Goal: Transaction & Acquisition: Obtain resource

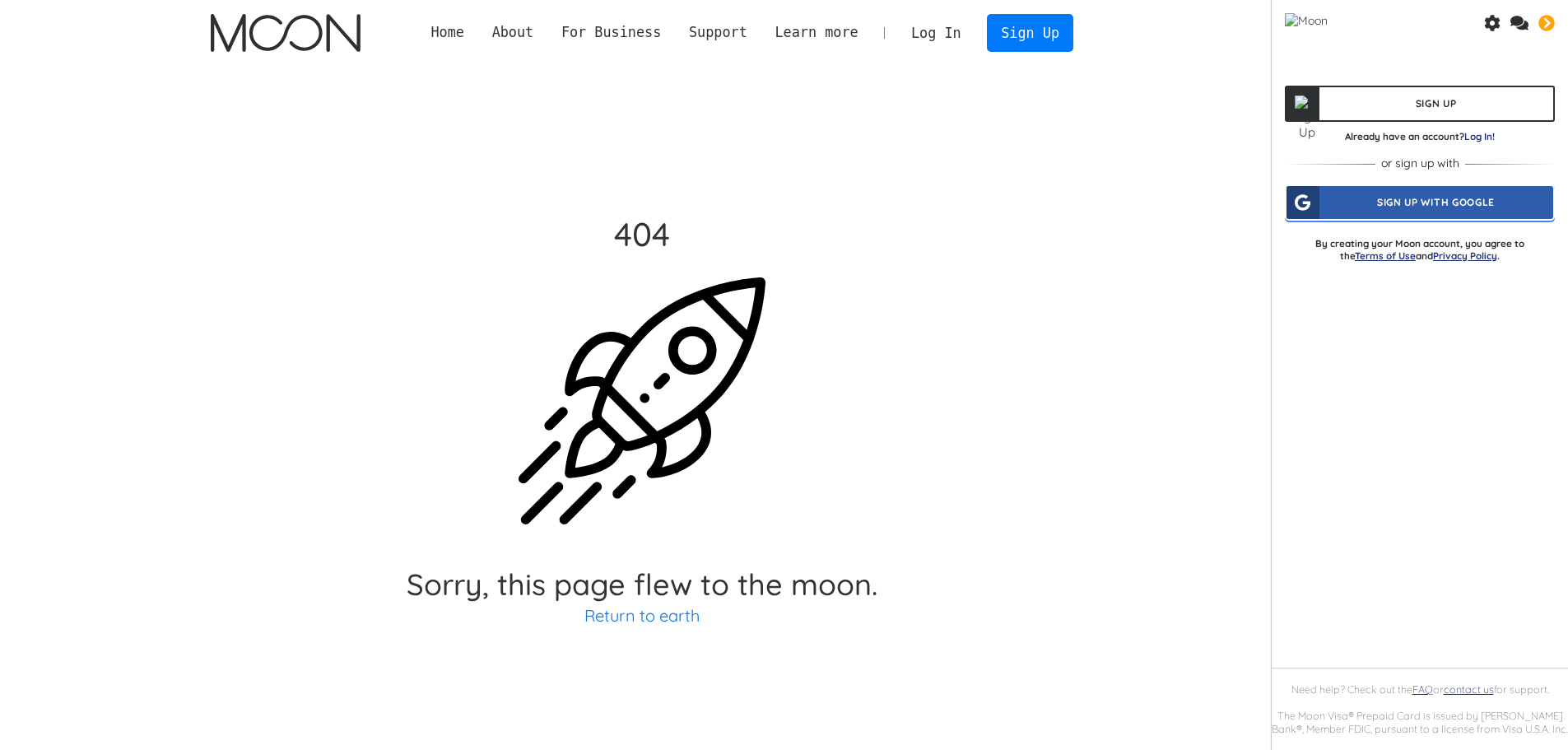
click at [1422, 209] on div "Sign Up With Google" at bounding box center [1418, 201] width 266 height 33
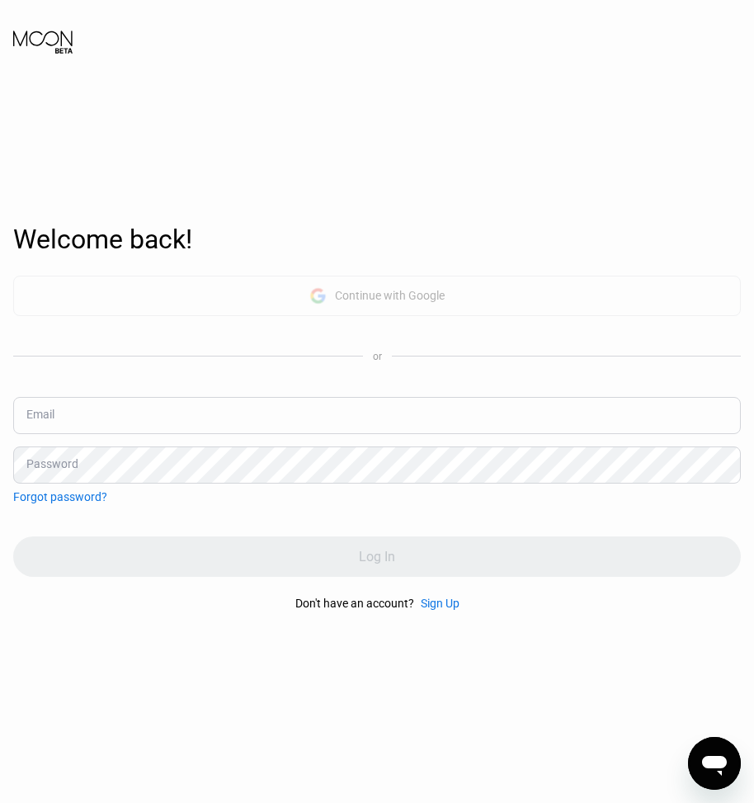
click at [342, 296] on div "Continue with Google" at bounding box center [390, 295] width 110 height 13
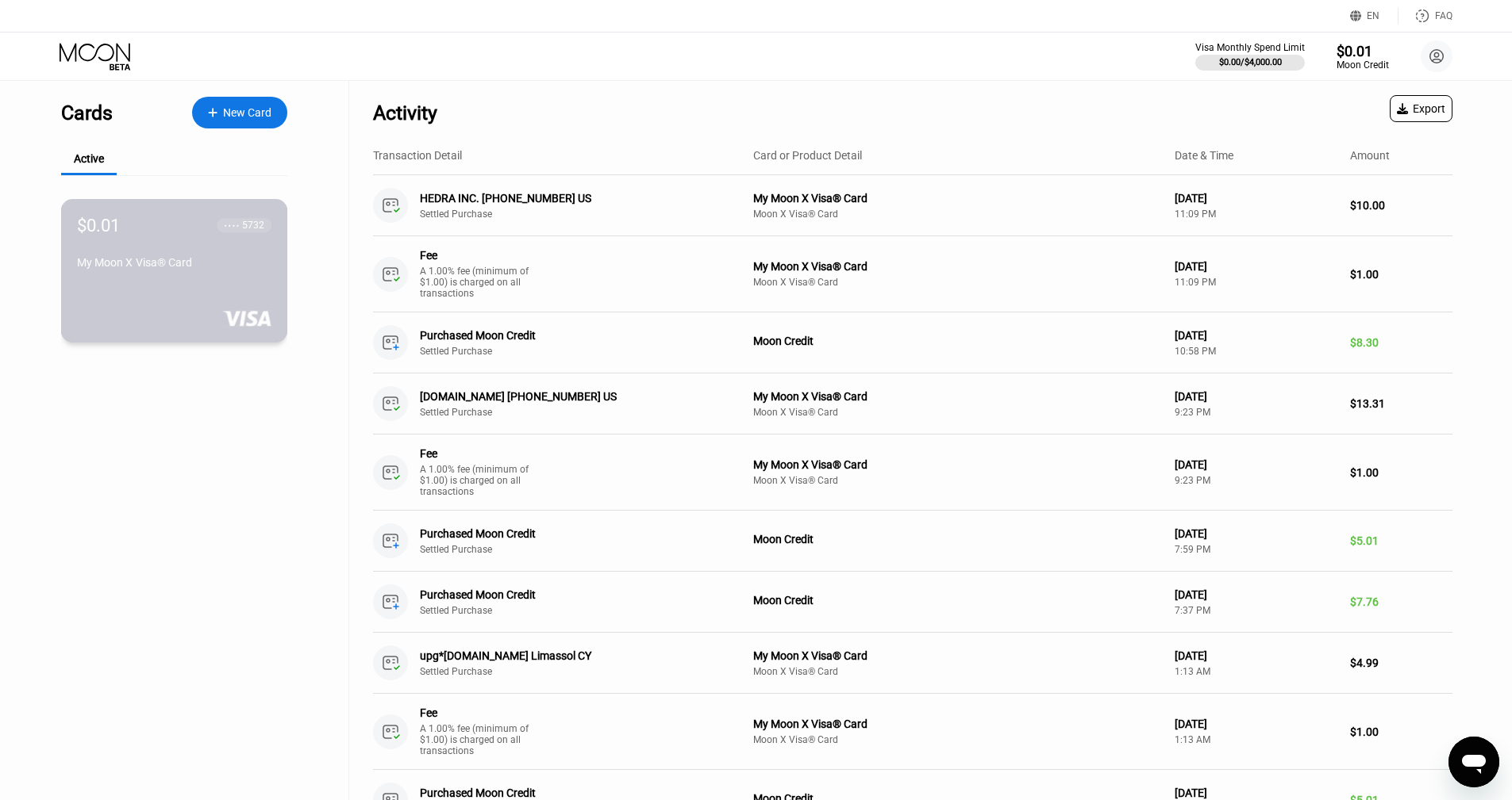
click at [178, 275] on div "My Moon X Visa® Card" at bounding box center [174, 265] width 194 height 19
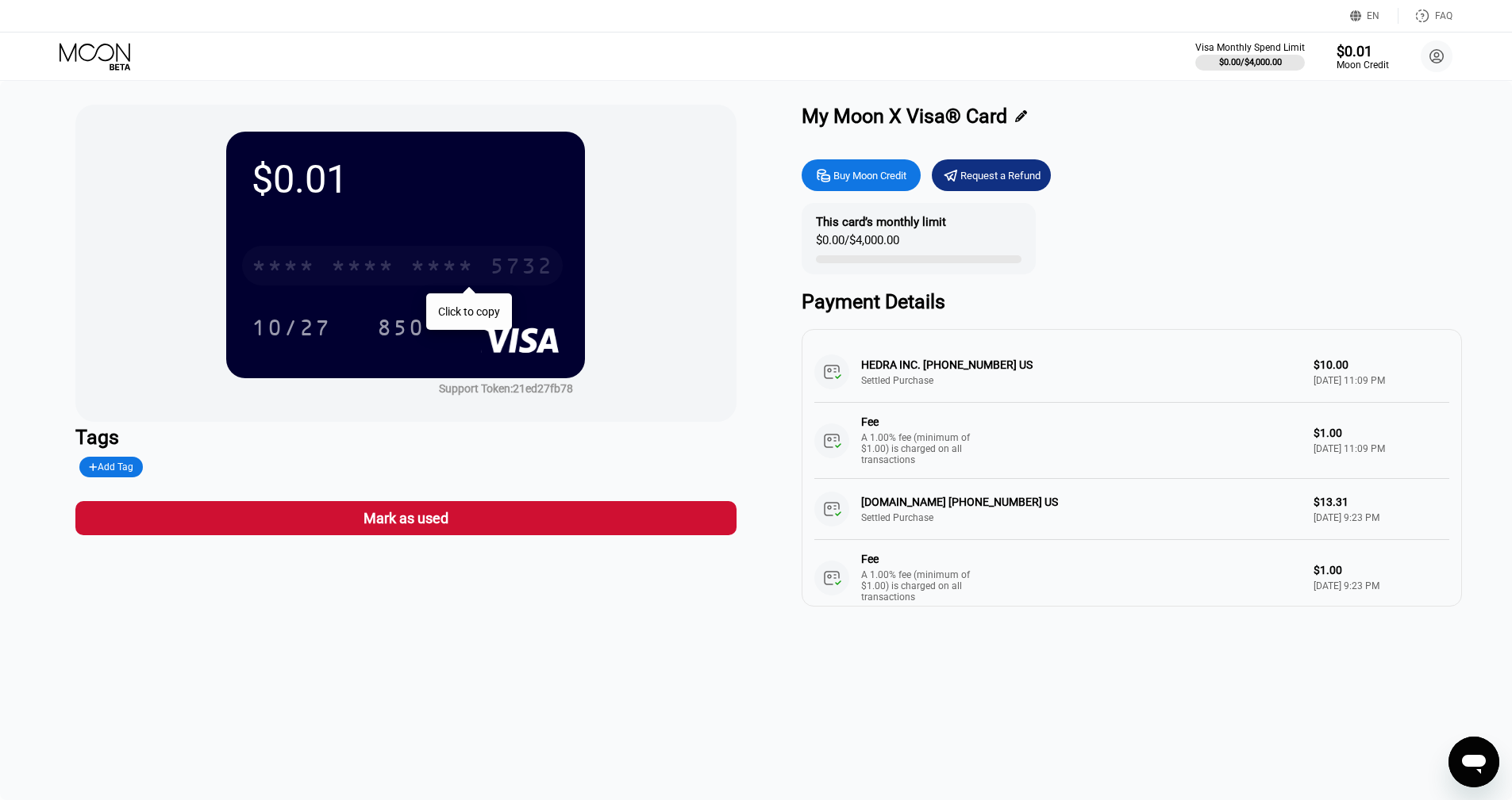
click at [284, 266] on div "* * * *" at bounding box center [284, 268] width 63 height 25
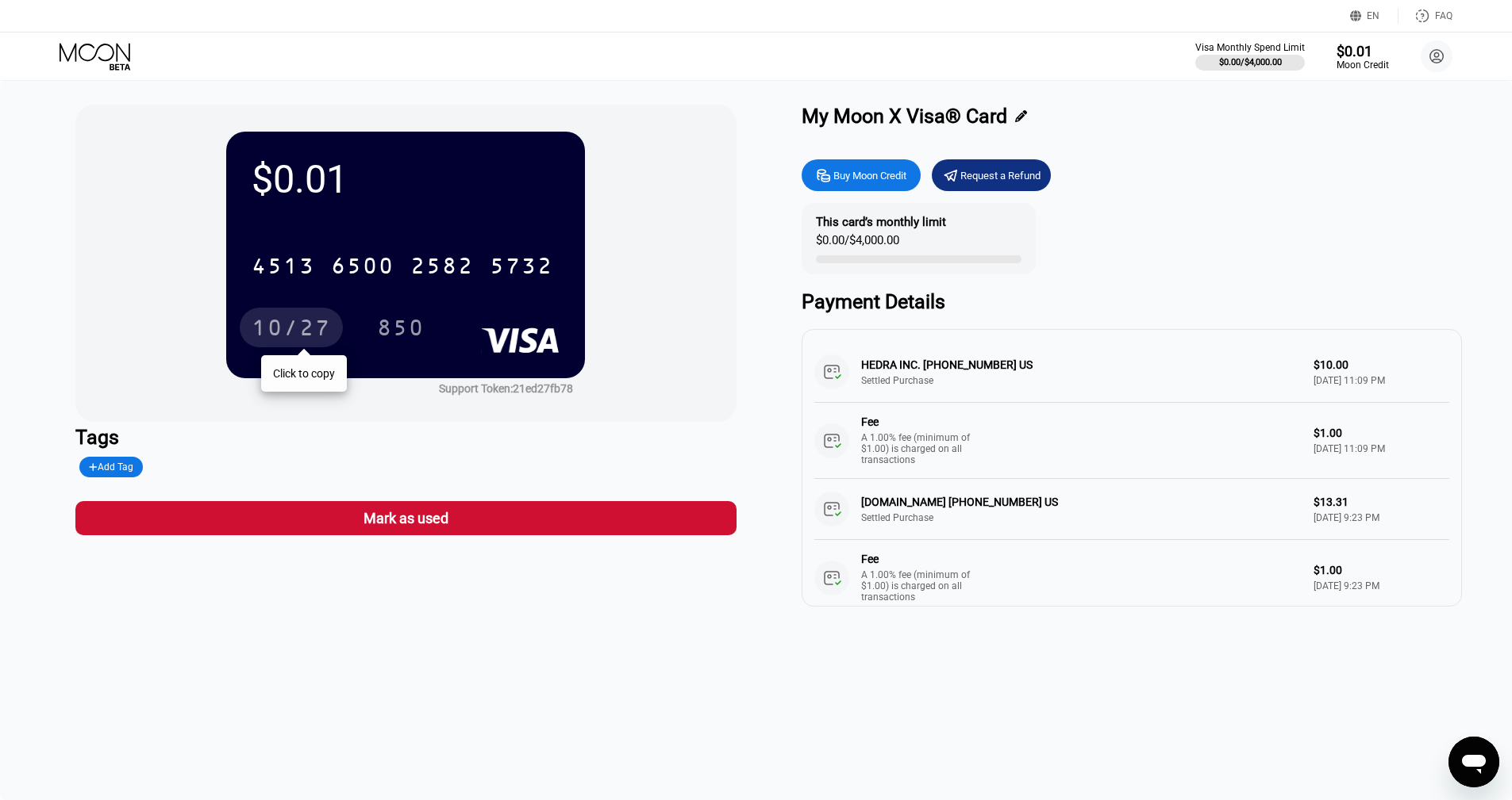
click at [293, 324] on div "10/27" at bounding box center [291, 330] width 79 height 25
click at [403, 335] on div "850" at bounding box center [400, 330] width 47 height 25
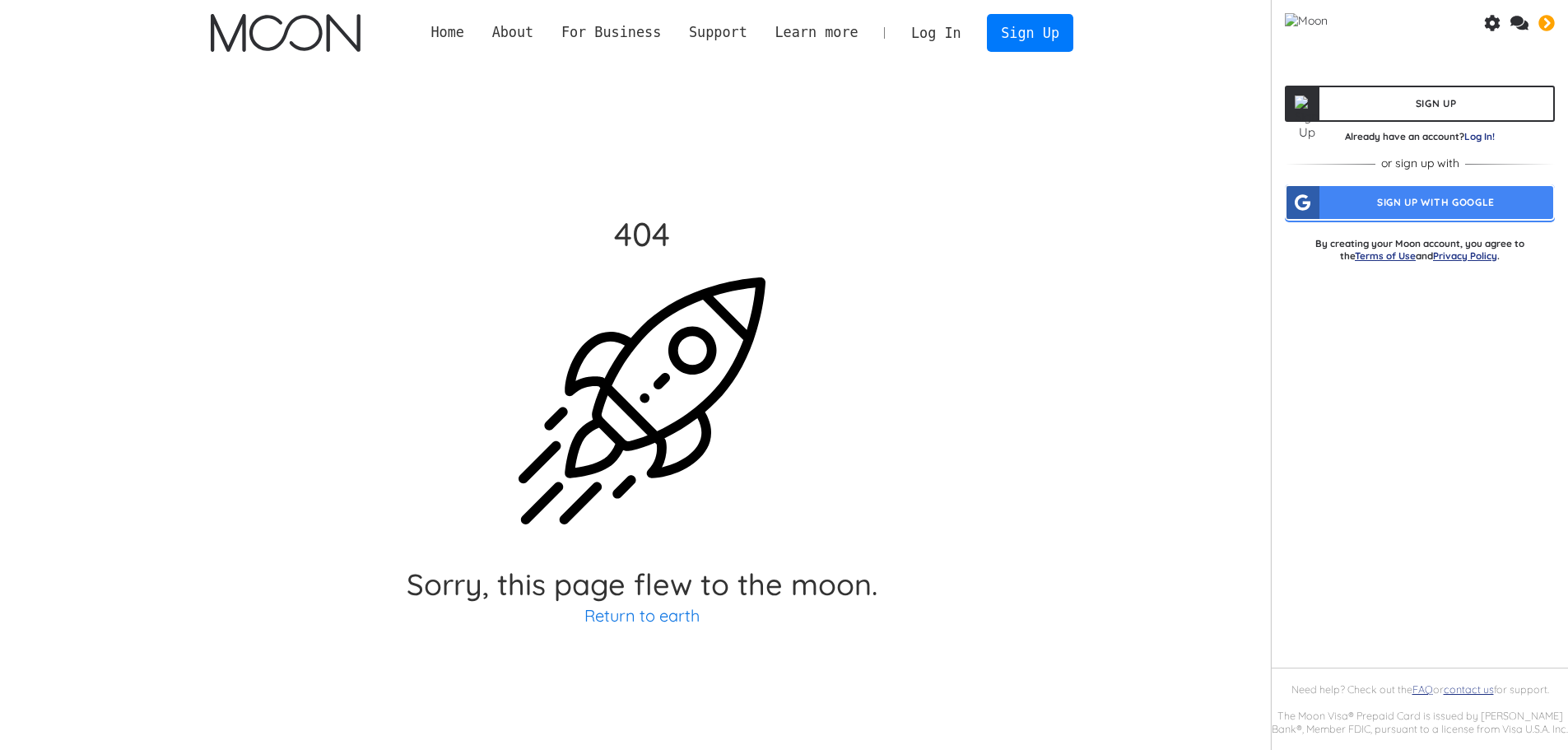
click at [284, 19] on img "home" at bounding box center [284, 33] width 149 height 38
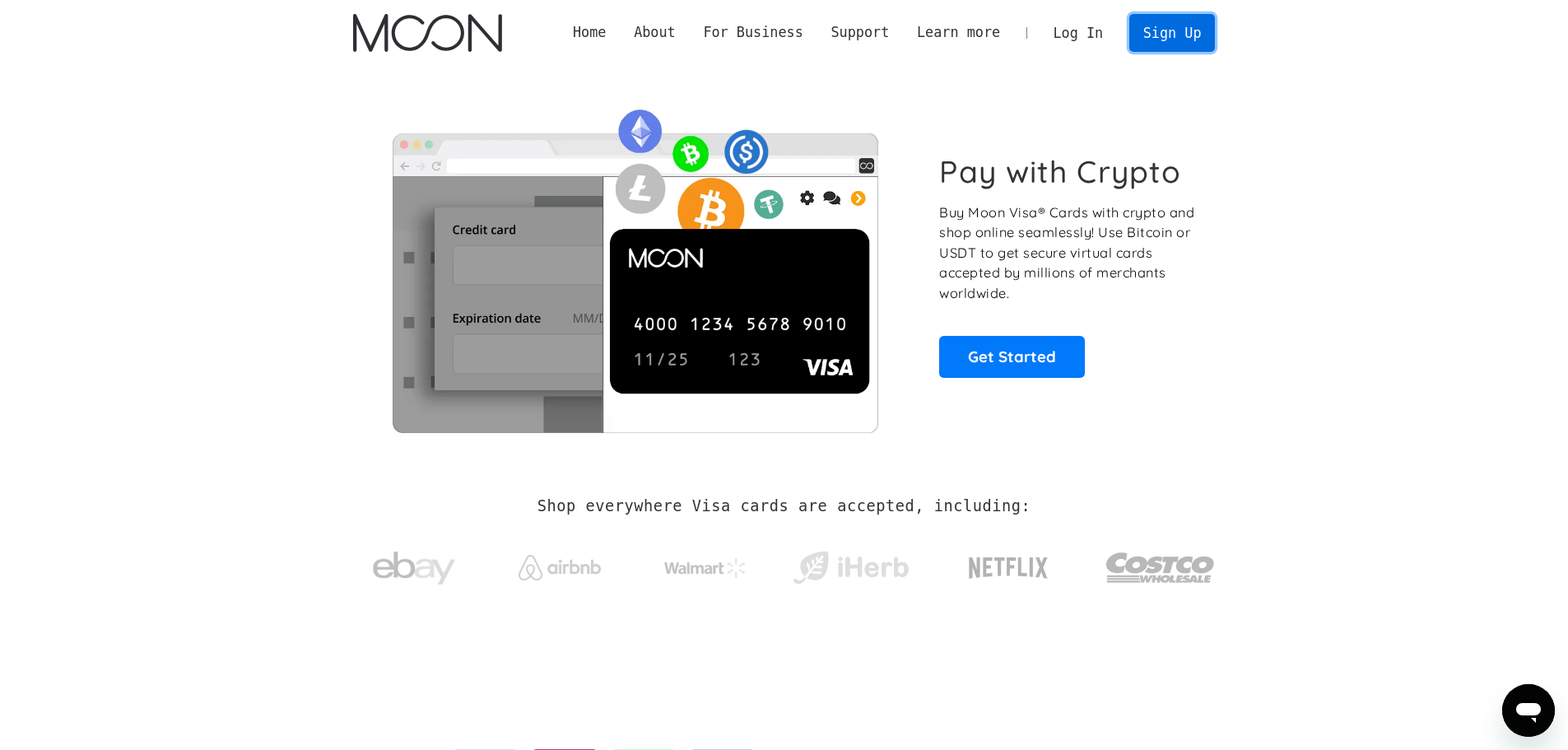
click at [1171, 33] on link "Sign Up" at bounding box center [1172, 32] width 86 height 37
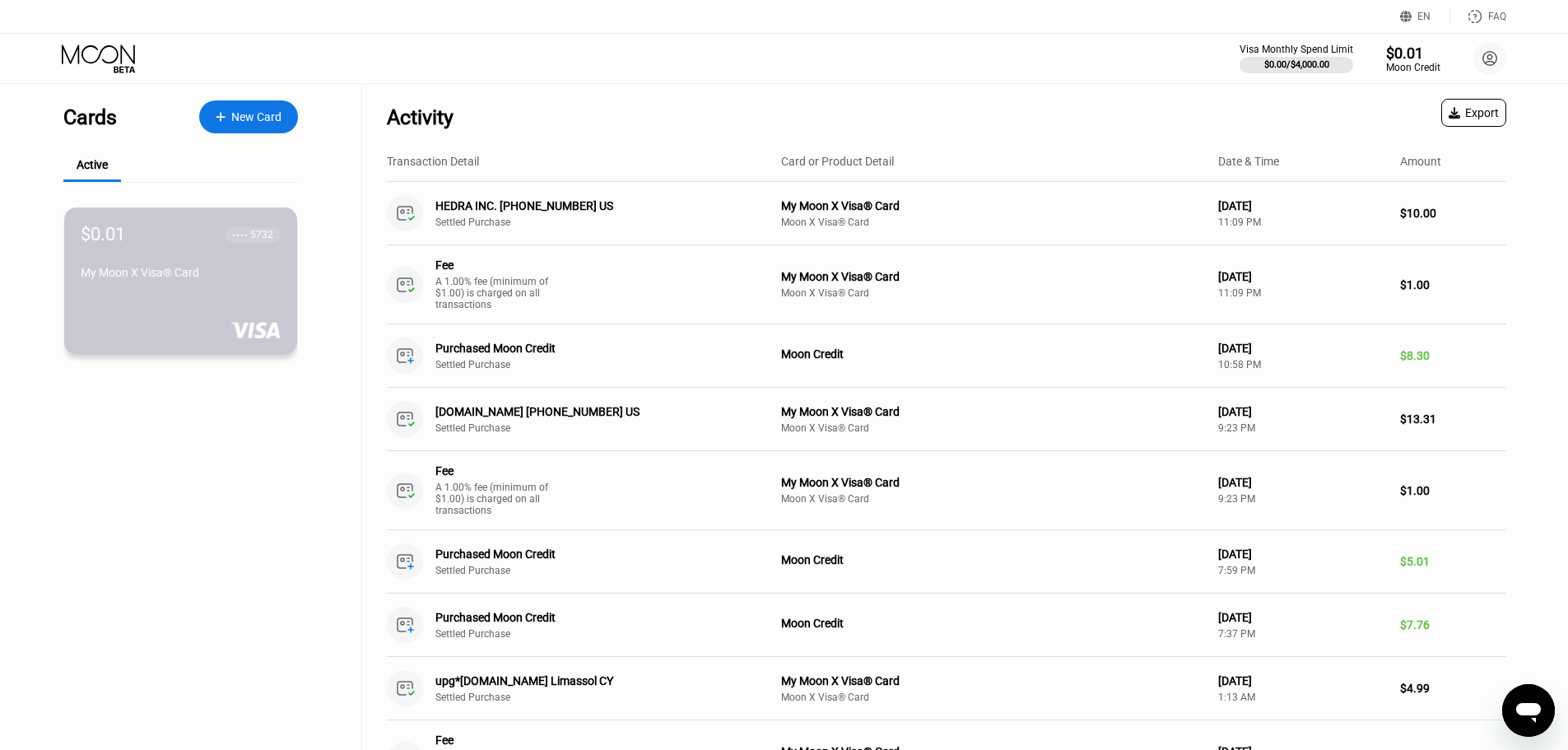
click at [144, 295] on div "$0.01 ● ● ● ● 5732 My Moon X Visa® Card" at bounding box center [180, 281] width 232 height 148
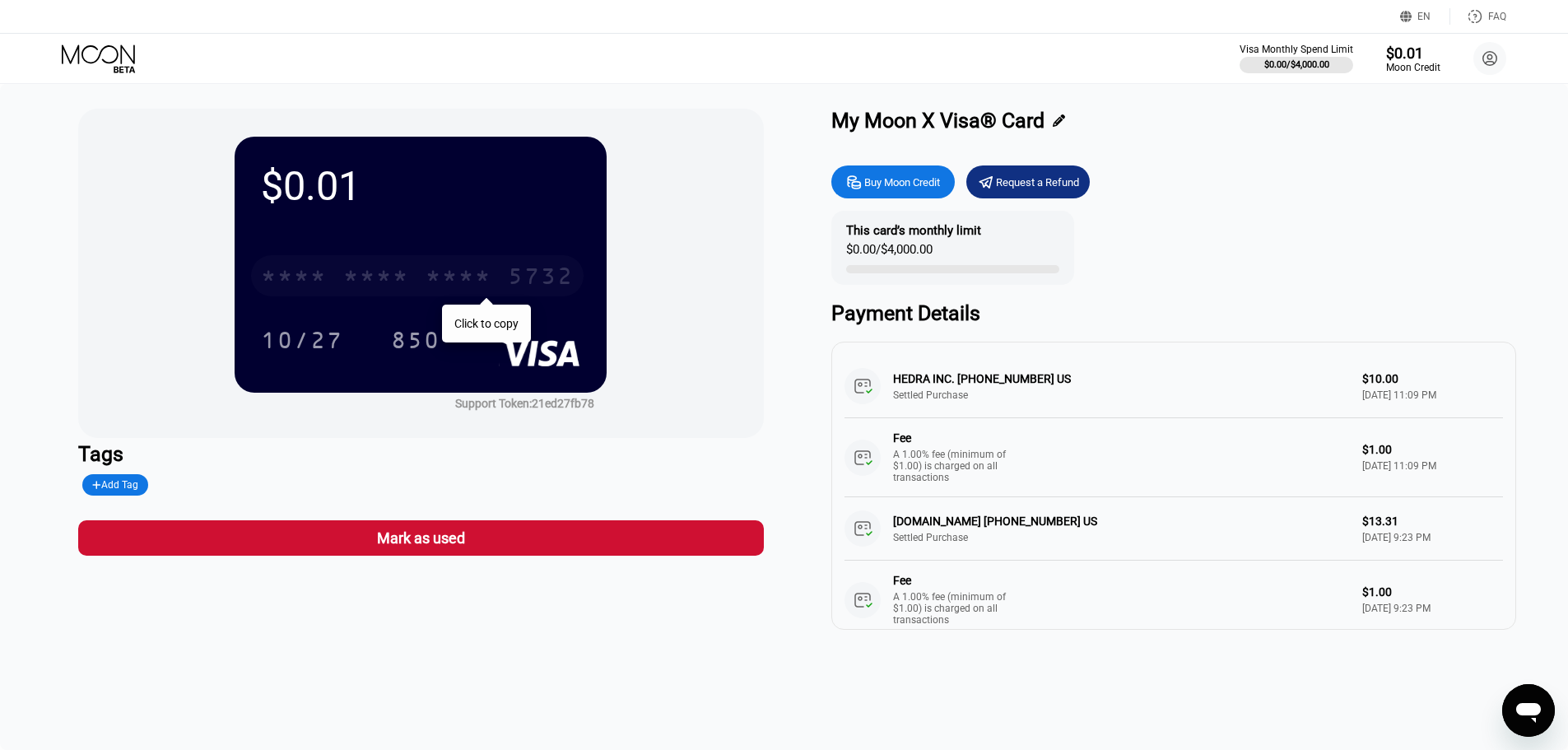
click at [428, 284] on div "* * * *" at bounding box center [459, 278] width 66 height 26
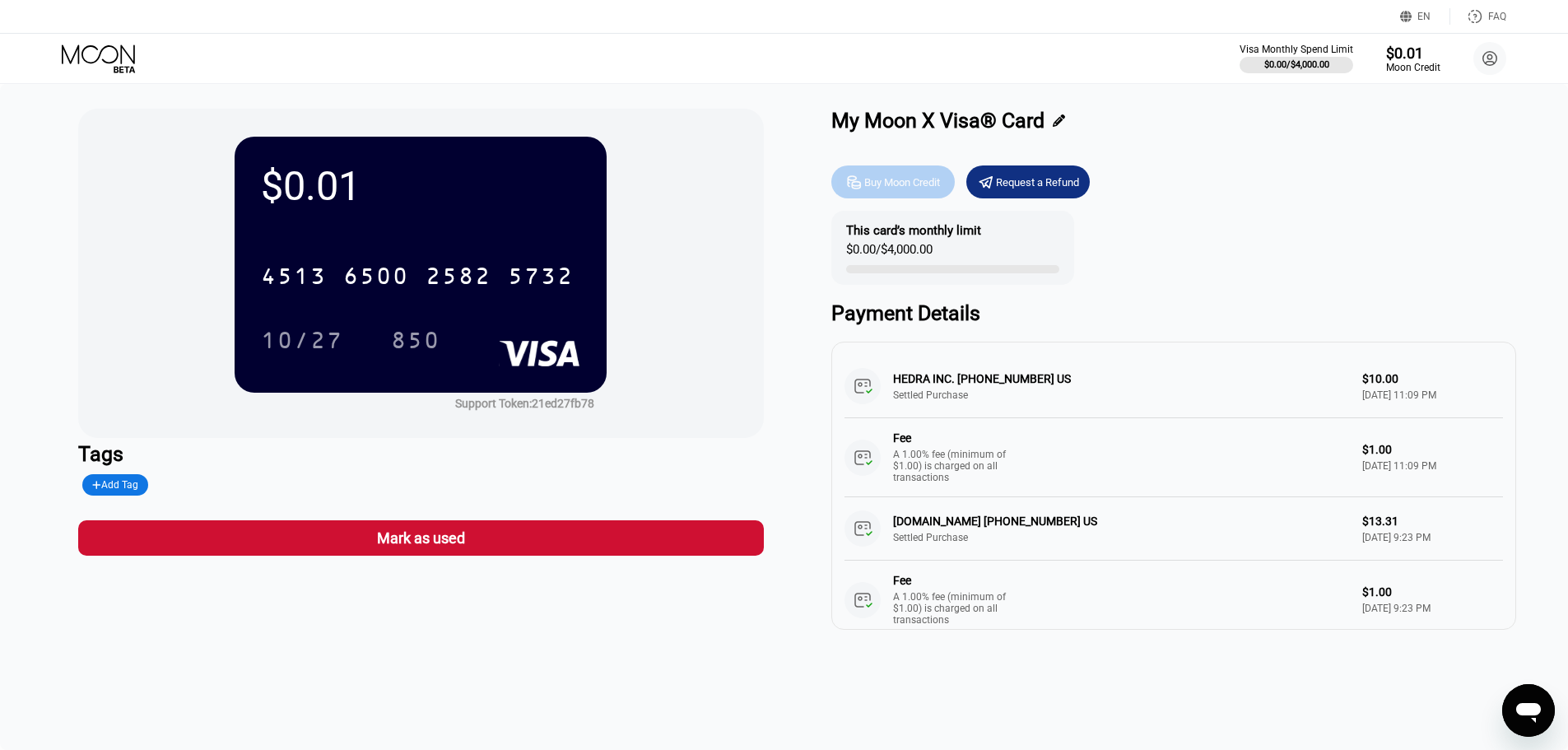
drag, startPoint x: 882, startPoint y: 188, endPoint x: 870, endPoint y: 209, distance: 24.2
click at [870, 209] on div "Buy Moon Credit Request a Refund This card’s monthly limit $0.00 / $4,000.00 Pa…" at bounding box center [1173, 394] width 684 height 473
click at [877, 186] on div "Buy Moon Credit" at bounding box center [902, 183] width 76 height 14
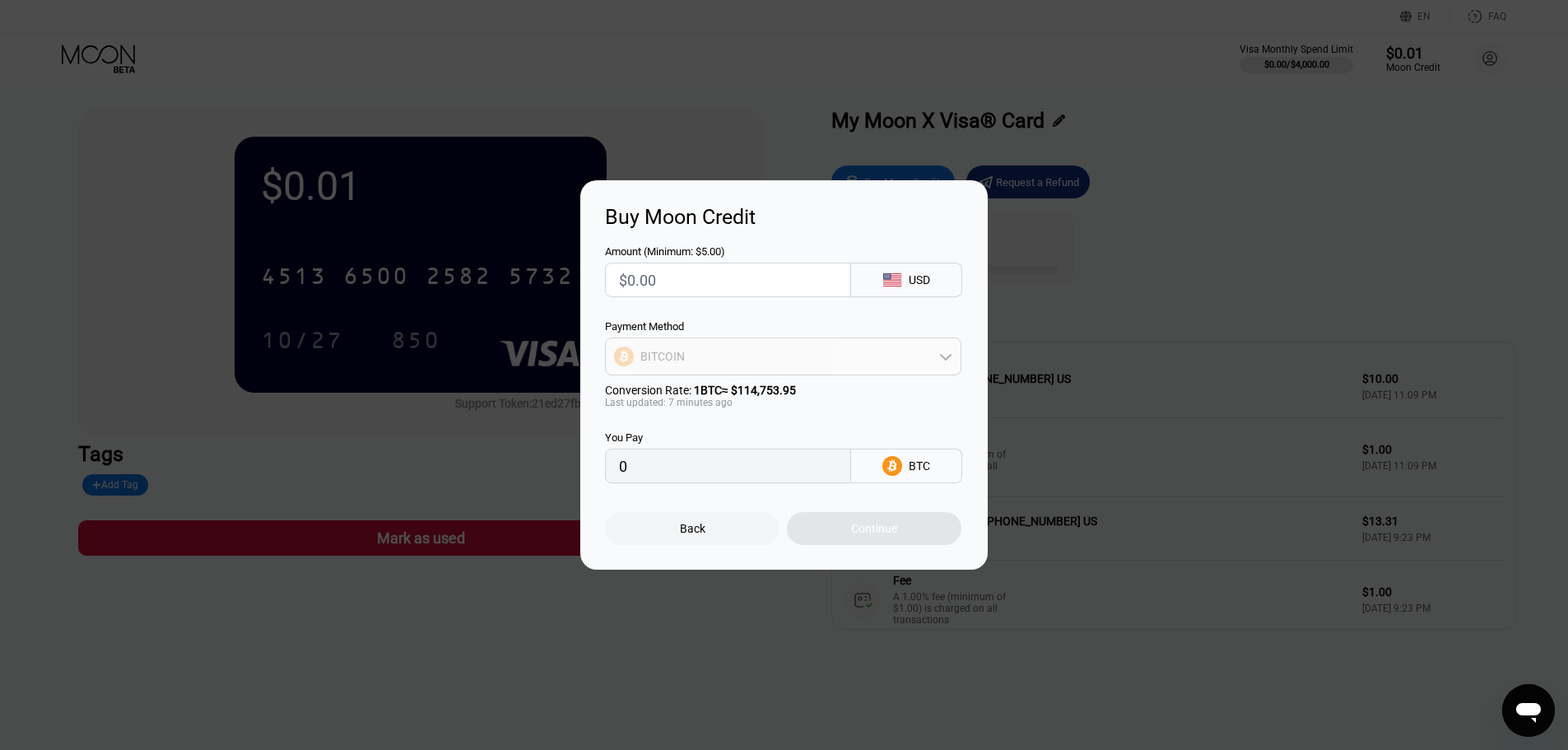
click at [890, 357] on div "BITCOIN" at bounding box center [783, 356] width 355 height 33
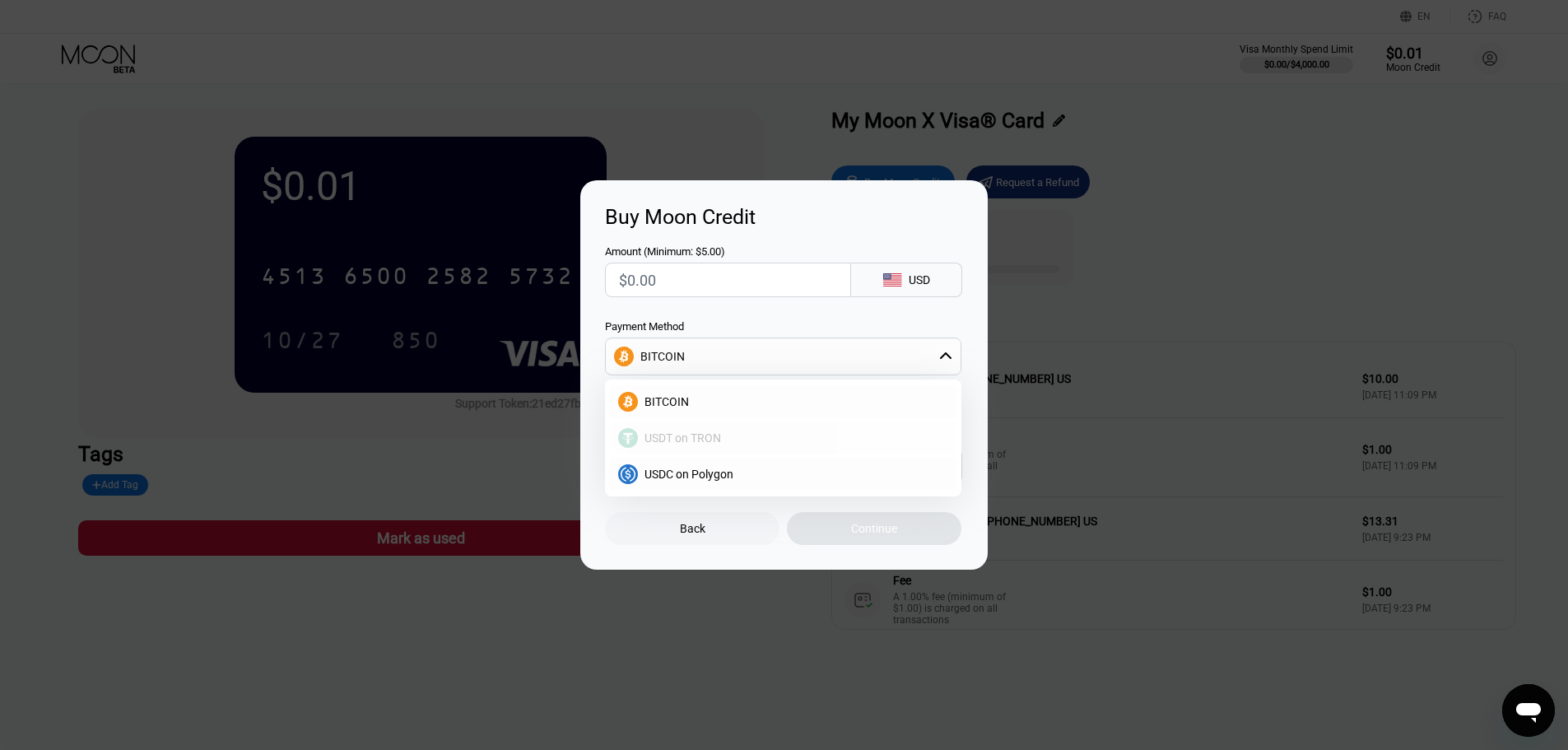
click at [682, 441] on span "USDT on TRON" at bounding box center [682, 437] width 77 height 13
type input "0.00"
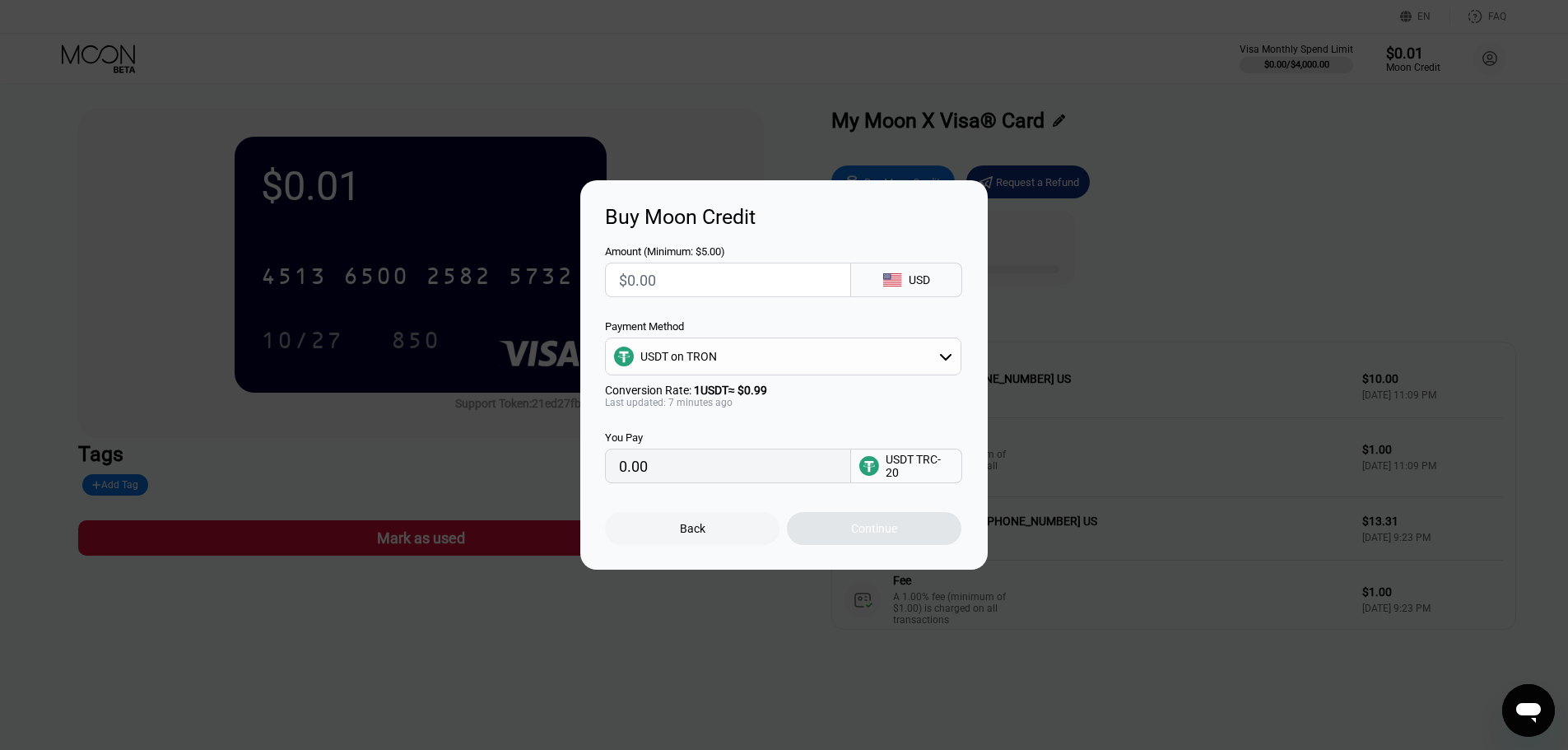
click at [812, 355] on div "USDT on TRON" at bounding box center [783, 356] width 355 height 33
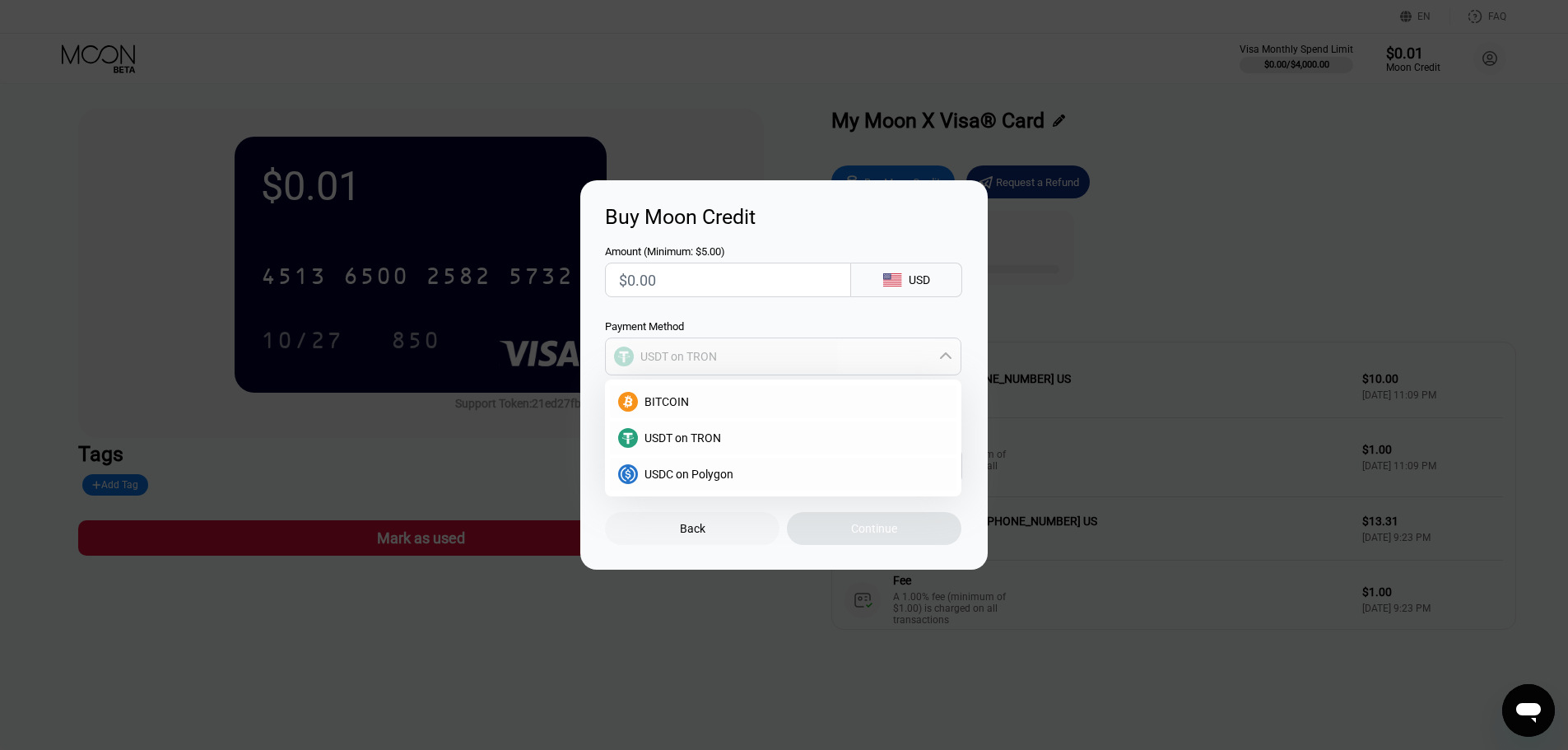
click at [812, 355] on div "USDT on TRON" at bounding box center [783, 356] width 355 height 33
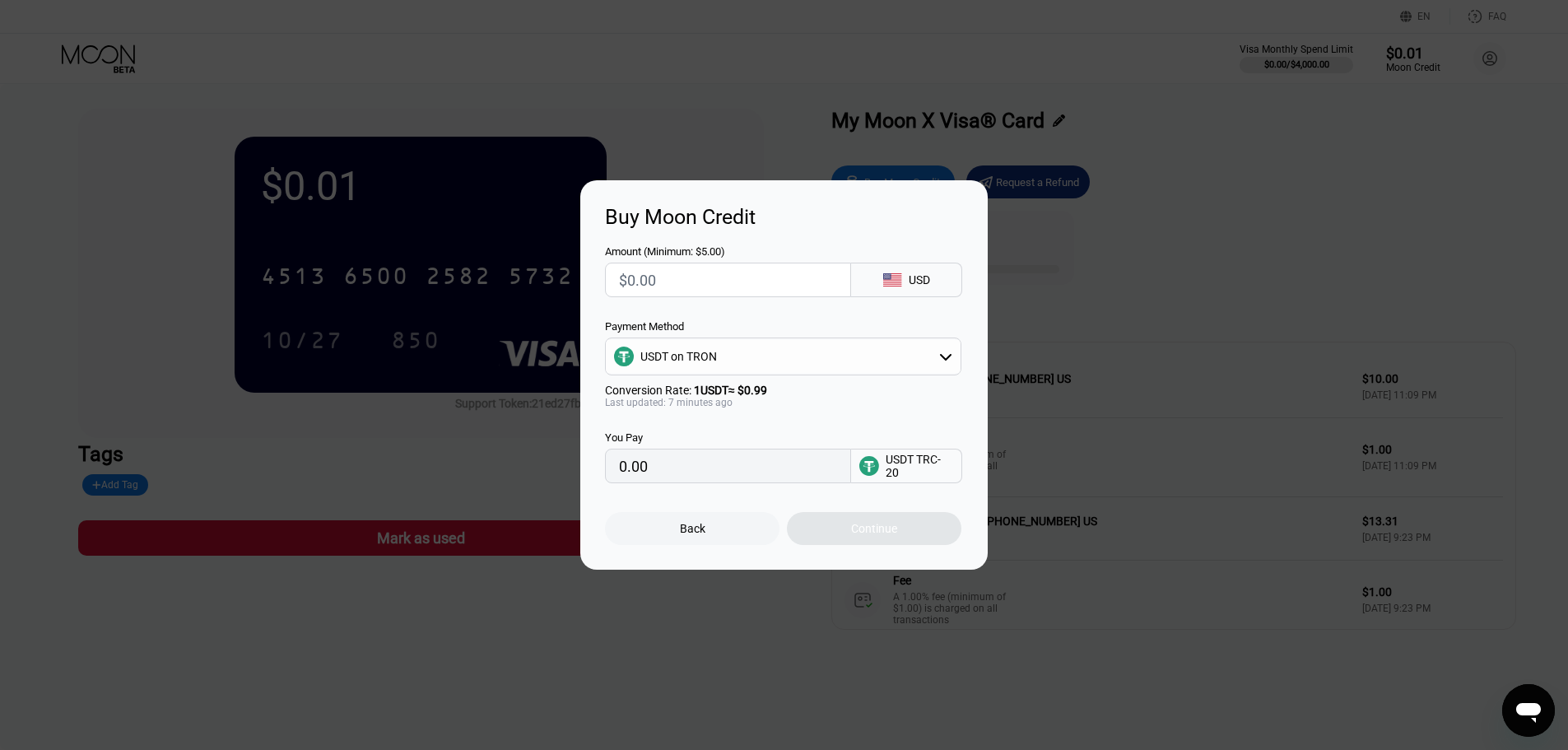
click at [720, 478] on input "0.00" at bounding box center [727, 465] width 218 height 33
click at [646, 472] on input "0.00" at bounding box center [727, 465] width 218 height 33
drag, startPoint x: 656, startPoint y: 282, endPoint x: 625, endPoint y: 278, distance: 31.3
click at [625, 278] on input "text" at bounding box center [727, 279] width 218 height 33
click at [632, 277] on input "text" at bounding box center [727, 279] width 218 height 33
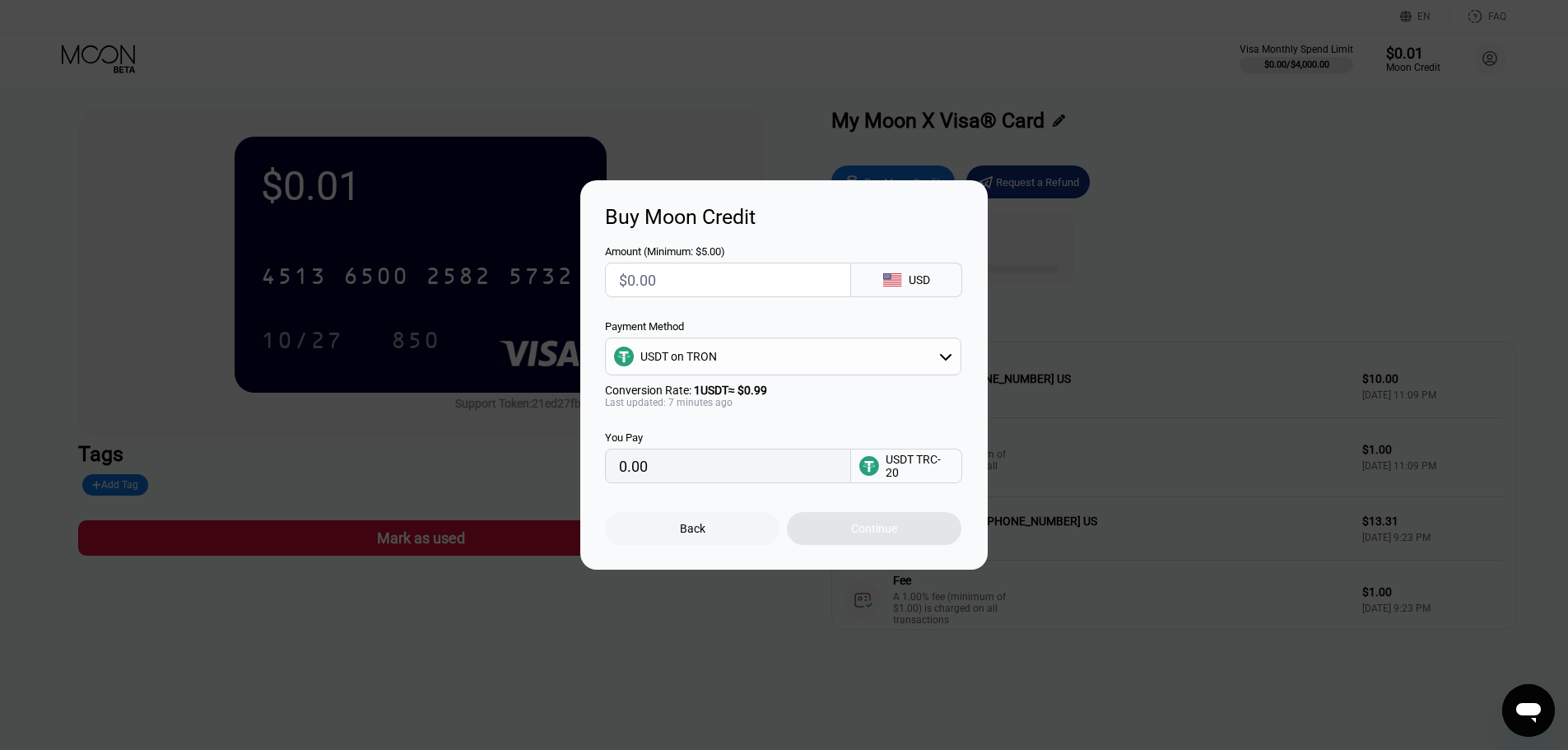
click at [656, 275] on input "text" at bounding box center [727, 279] width 218 height 33
type input "$5"
type input "5.05"
type input "$5"
drag, startPoint x: 656, startPoint y: 470, endPoint x: 586, endPoint y: 469, distance: 70.0
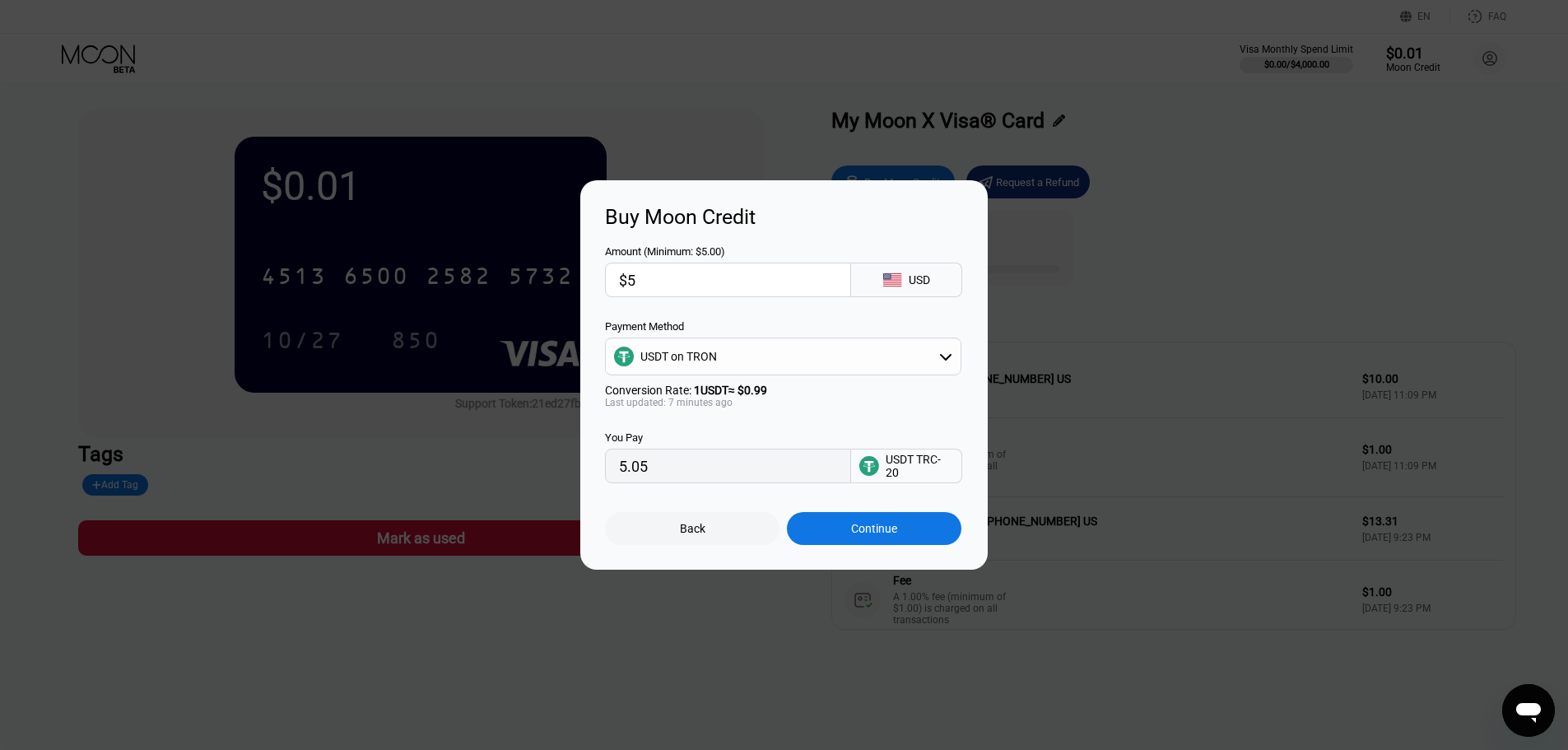
click at [586, 469] on div "Buy Moon Credit Amount (Minimum: $5.00) $5 USD Payment Method USDT on TRON Conv…" at bounding box center [784, 375] width 407 height 389
click at [892, 535] on div "Continue" at bounding box center [874, 528] width 46 height 13
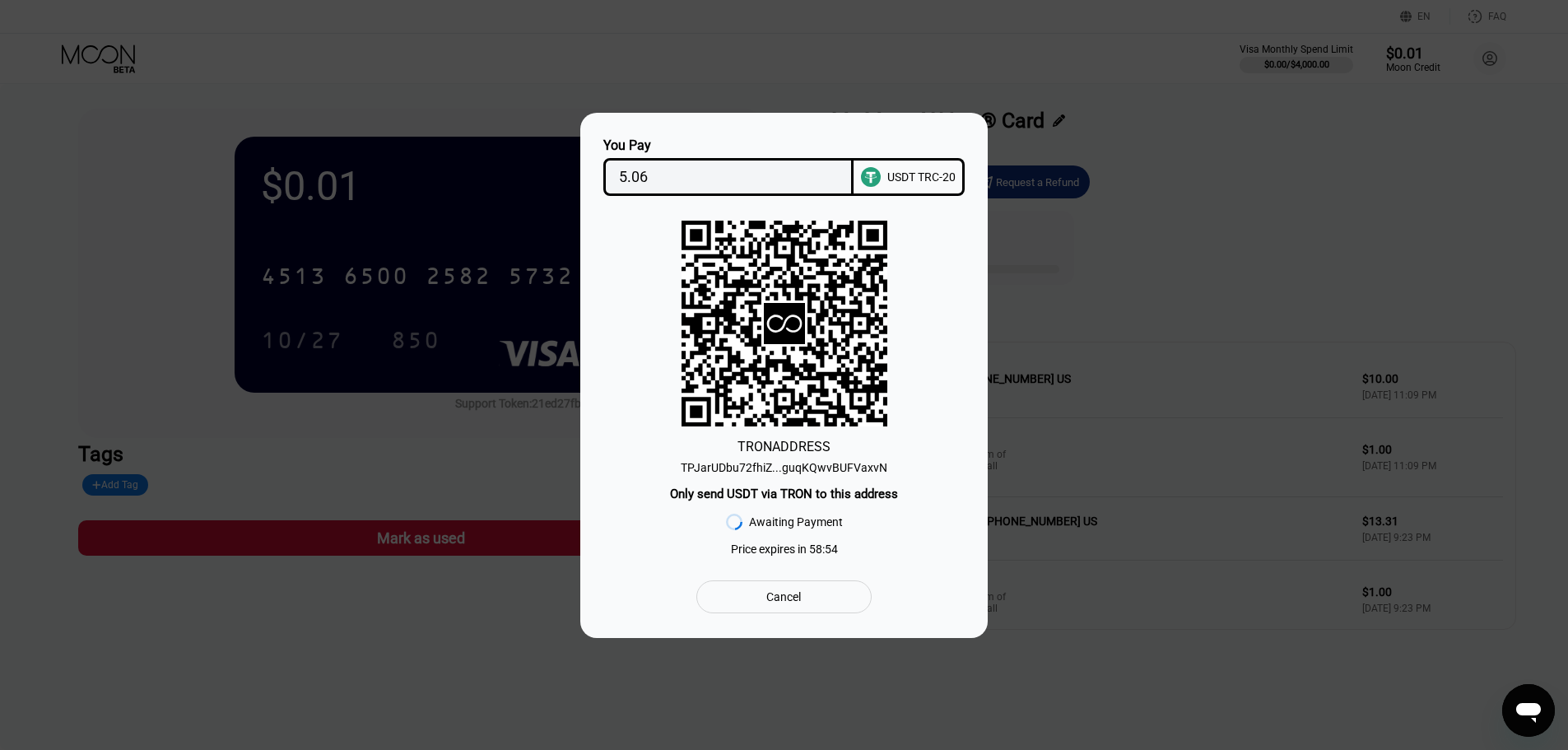
click at [735, 469] on div "TPJarUDbu72fhiZ...guqKQwvBUFVaxvN" at bounding box center [783, 467] width 206 height 13
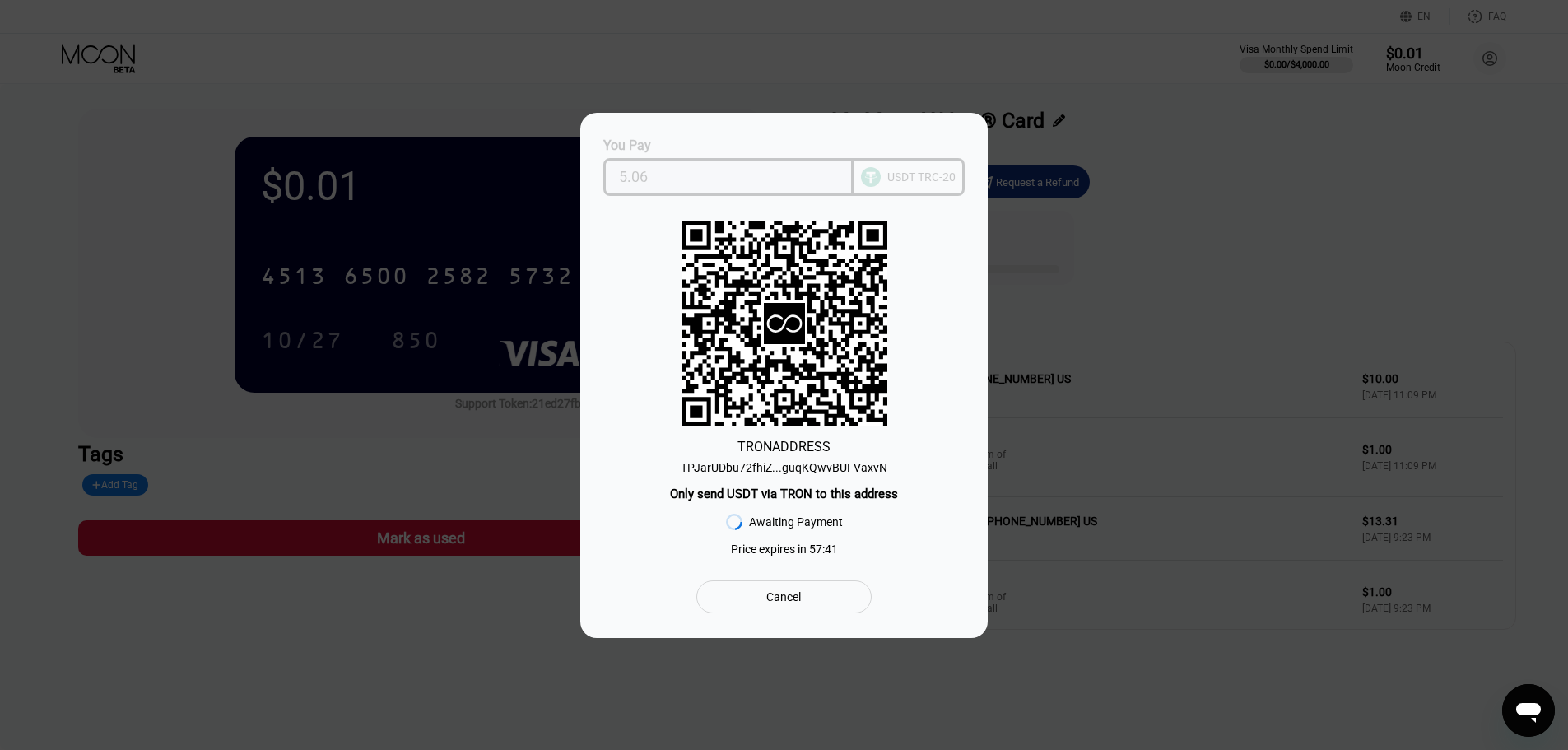
click at [672, 170] on input "5.06" at bounding box center [728, 177] width 219 height 33
click at [616, 177] on div "5.06" at bounding box center [729, 177] width 251 height 38
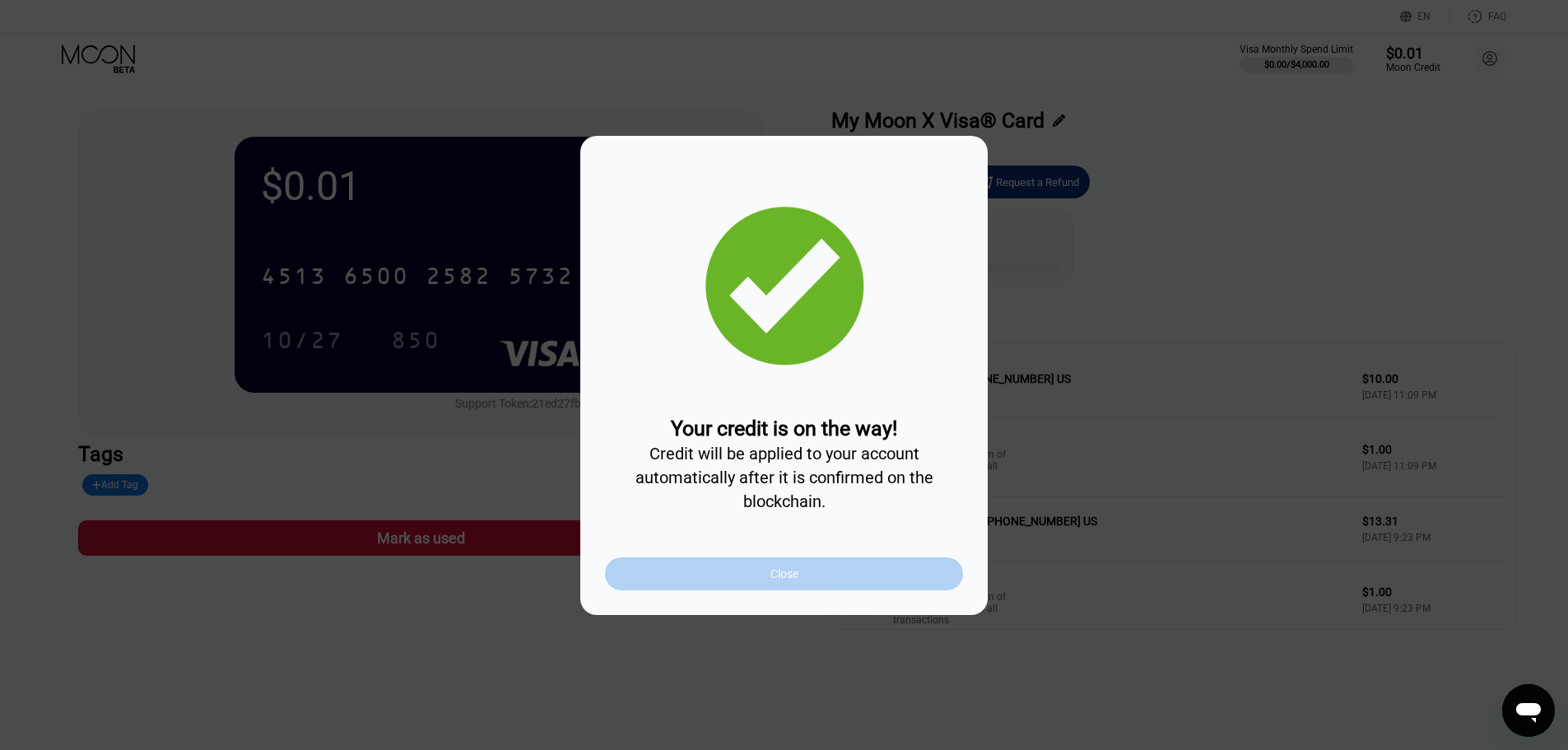
click at [861, 587] on div "Close" at bounding box center [783, 573] width 358 height 33
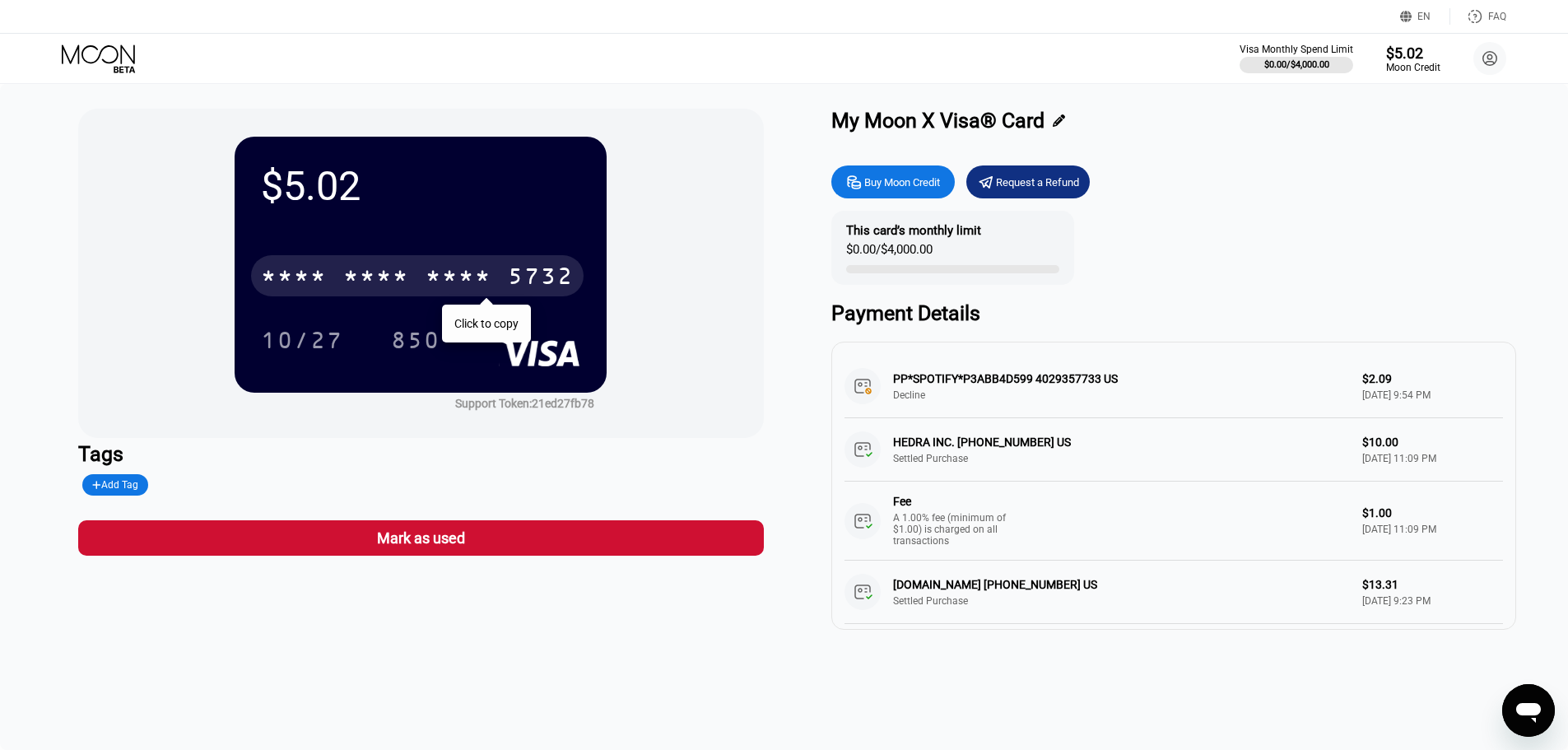
click at [341, 275] on div "* * * * * * * * * * * * 5732" at bounding box center [417, 275] width 332 height 41
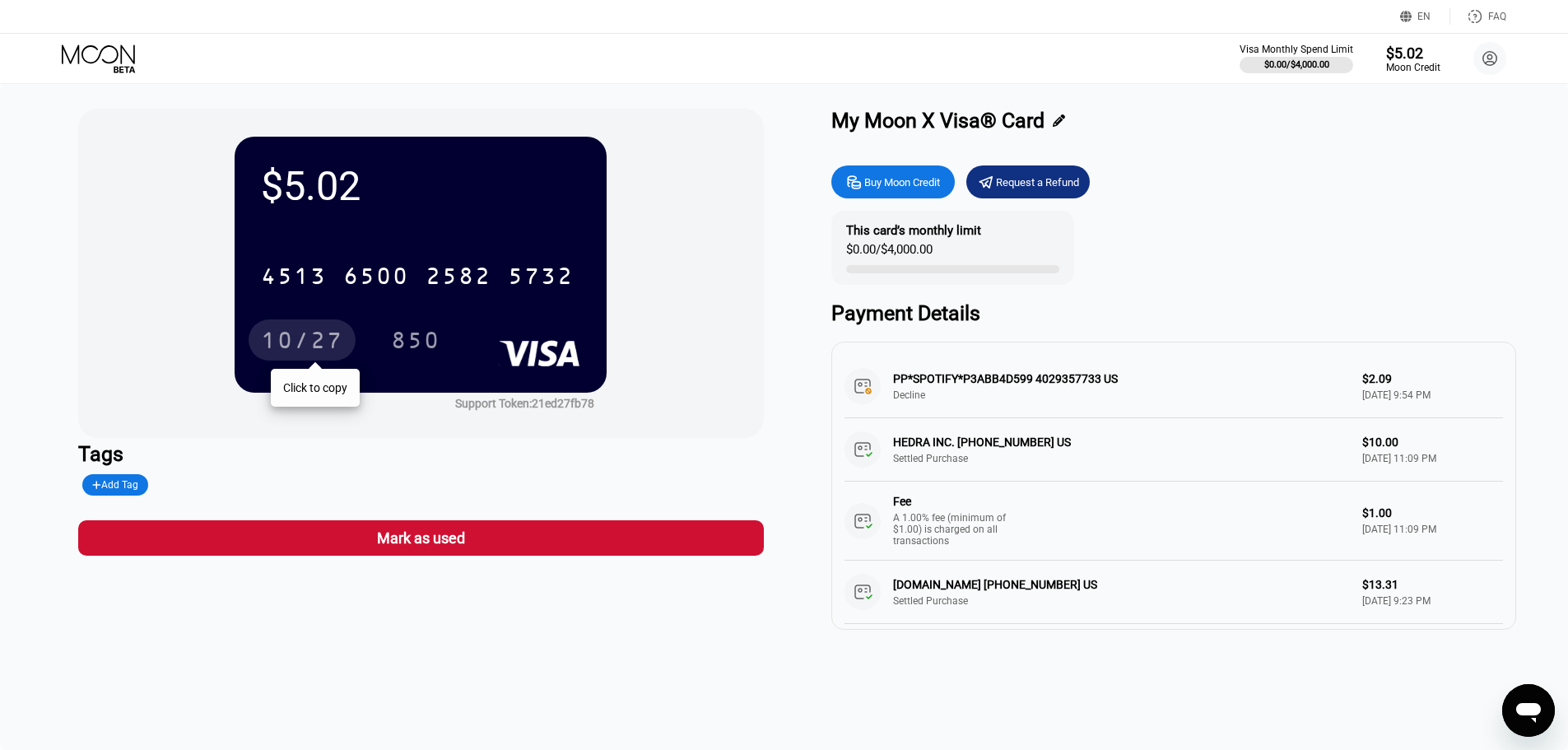
click at [295, 343] on div "10/27" at bounding box center [302, 342] width 82 height 26
click at [1107, 370] on div "PP*SPOTIFY*P3ABB4D599 4029357733 US Decline $2.09 Sep 20, 2025 9:54 PM" at bounding box center [1173, 387] width 658 height 64
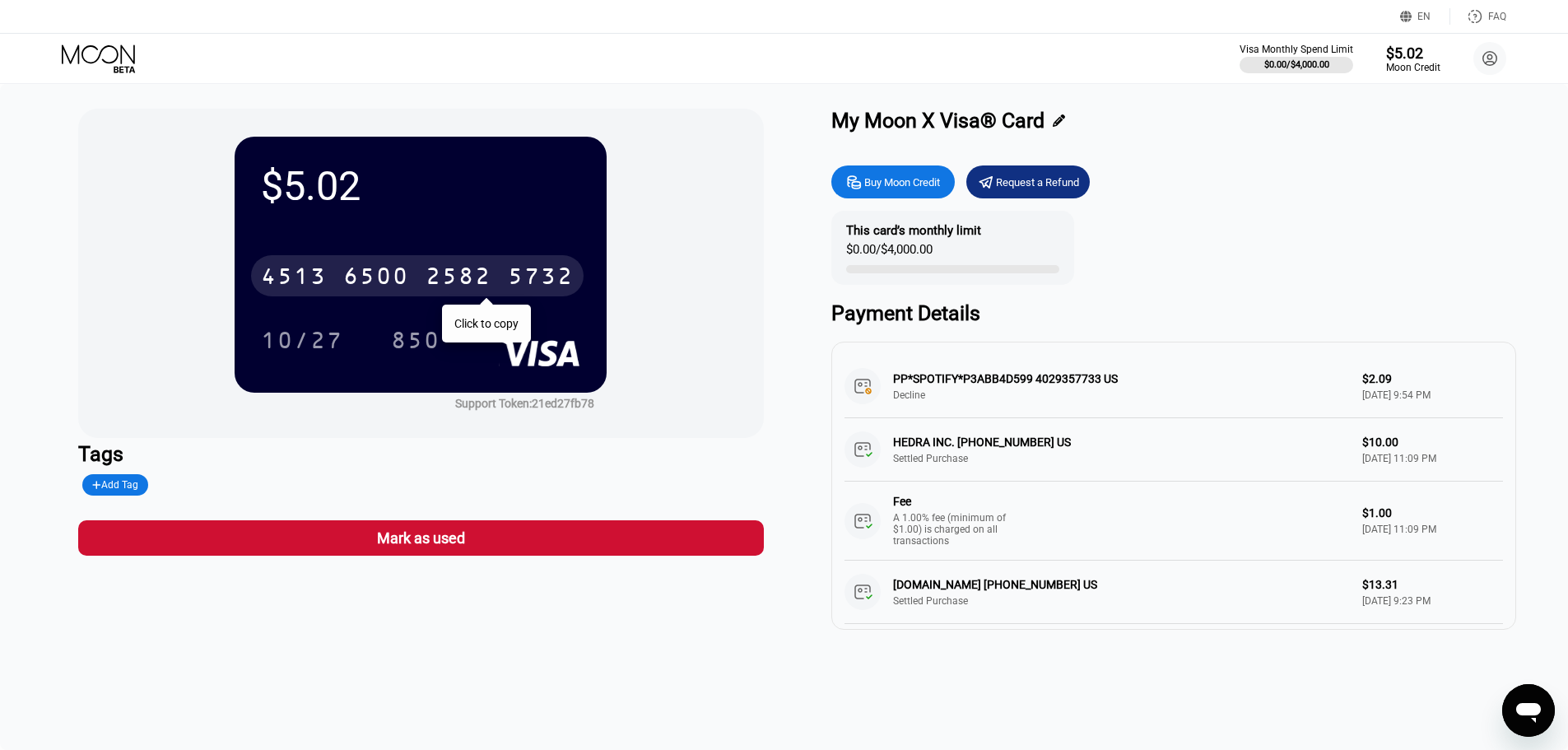
click at [534, 277] on div "5732" at bounding box center [541, 278] width 66 height 26
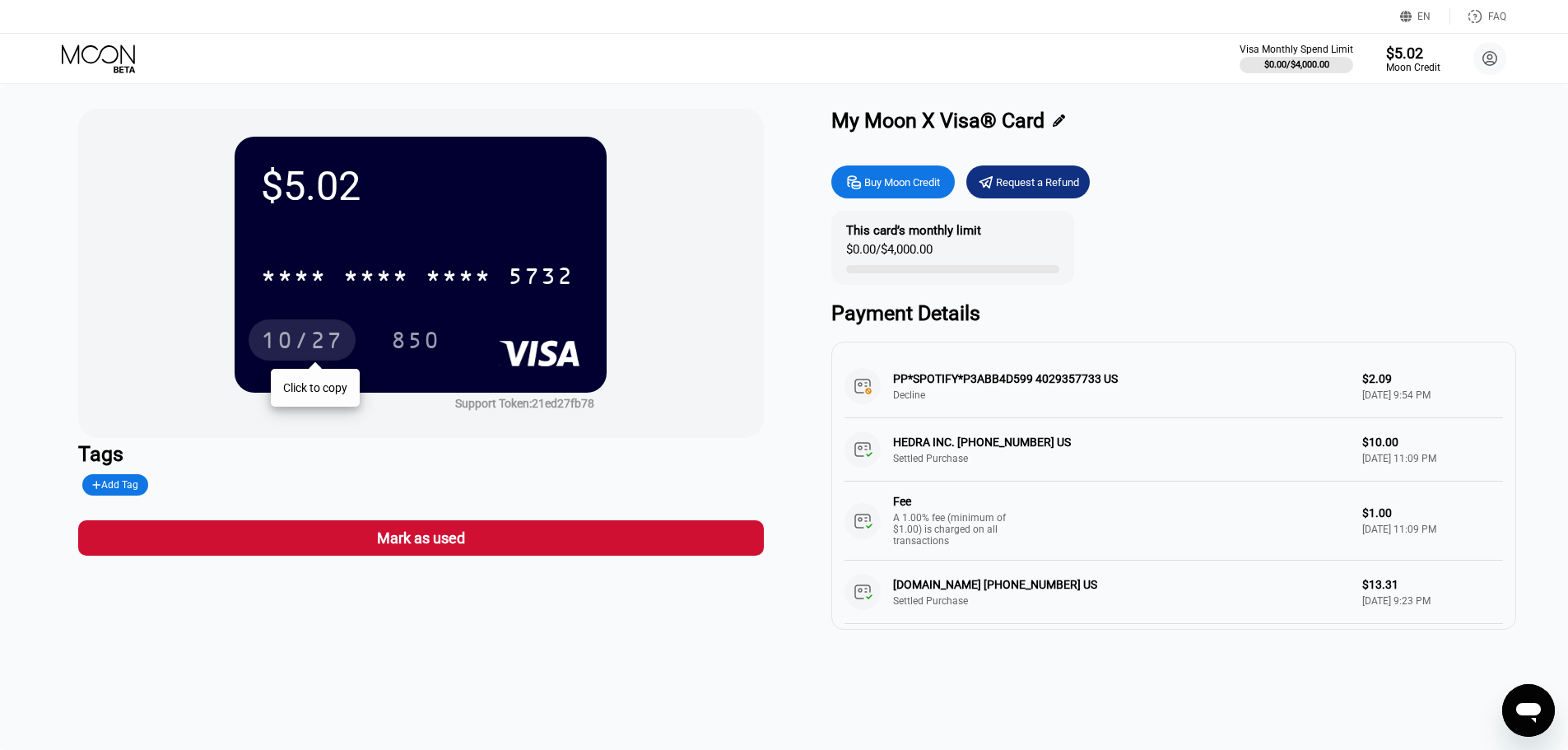
click at [305, 341] on div "10/27" at bounding box center [302, 342] width 82 height 26
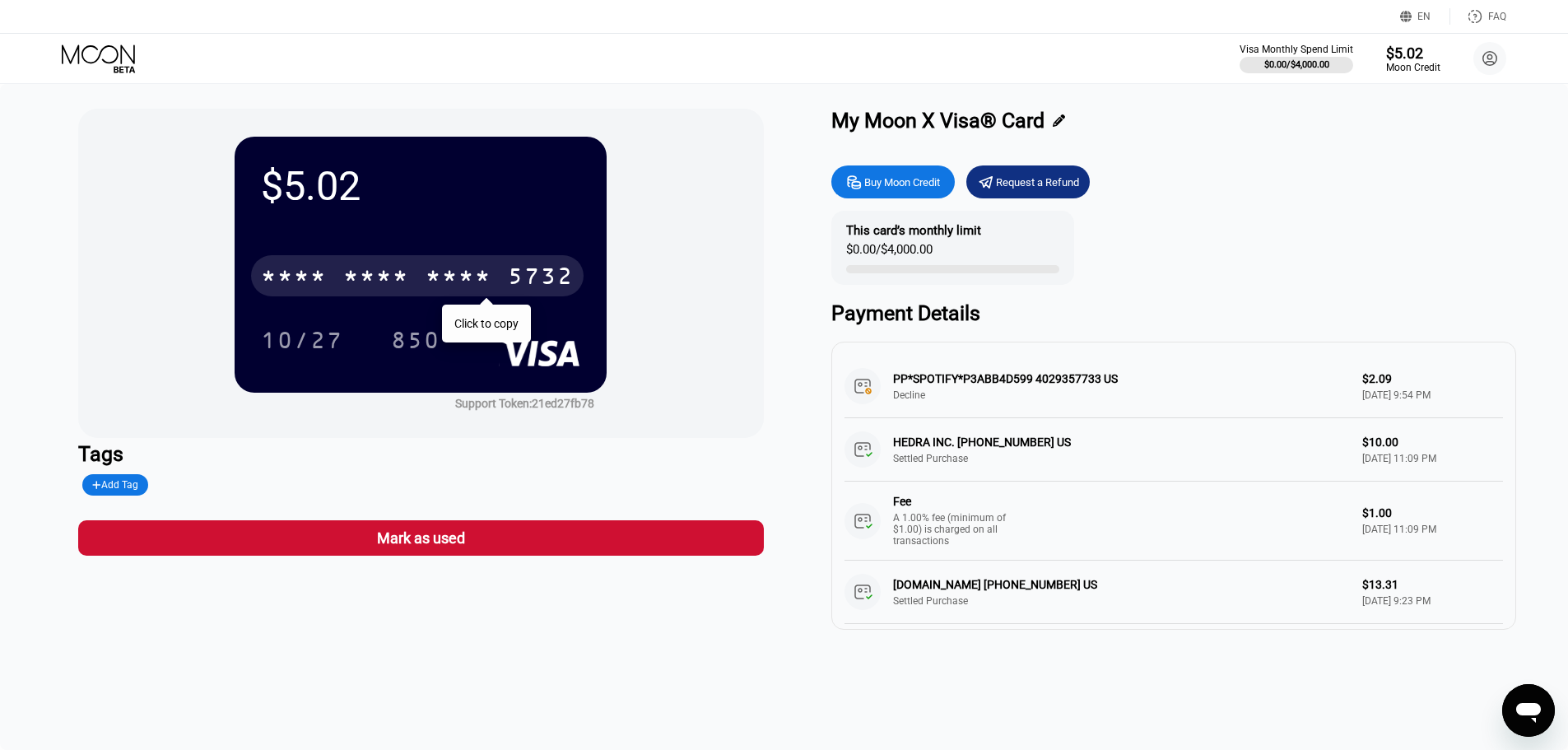
click at [363, 284] on div "* * * *" at bounding box center [376, 278] width 66 height 26
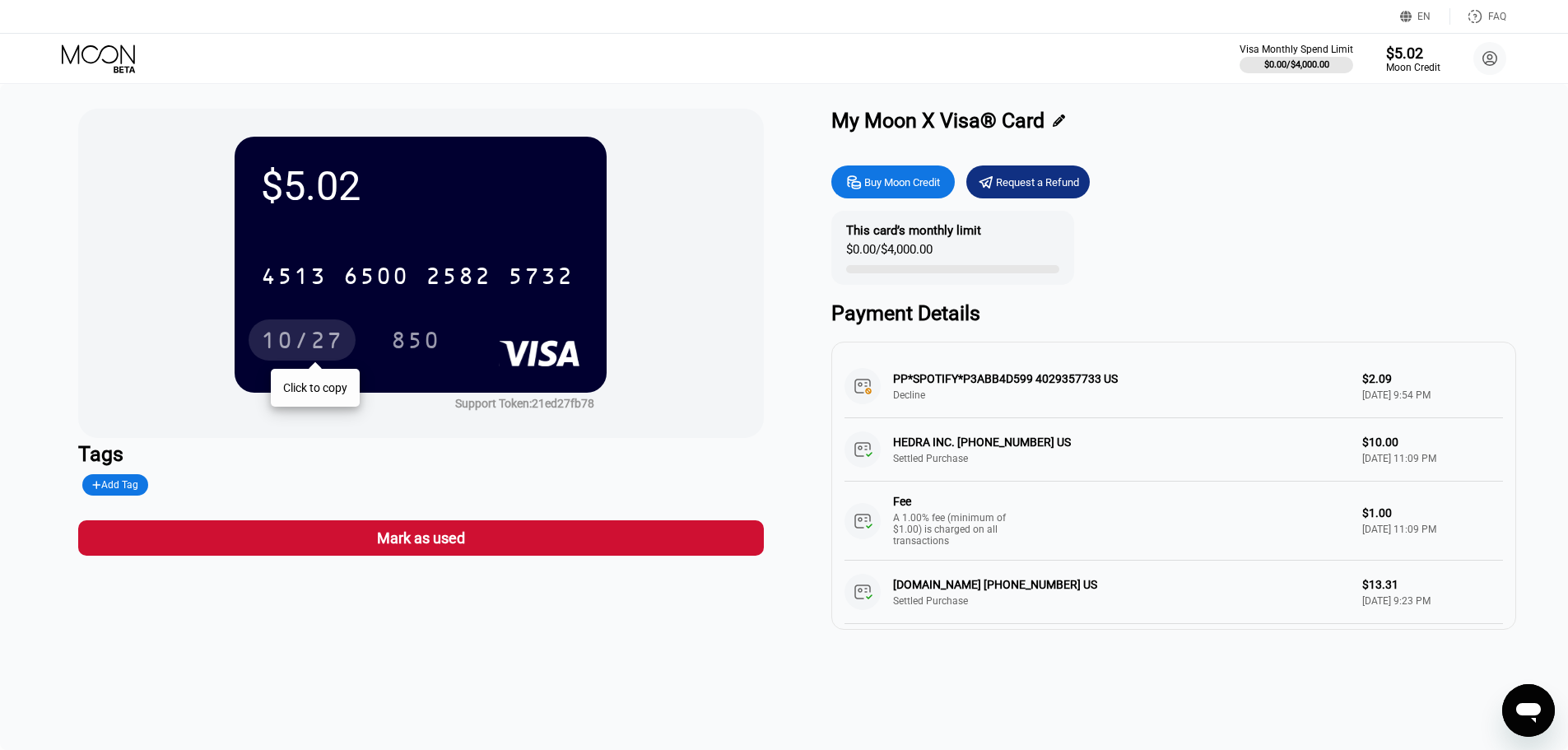
click at [274, 338] on div "10/27" at bounding box center [302, 342] width 82 height 26
